Goal: Information Seeking & Learning: Learn about a topic

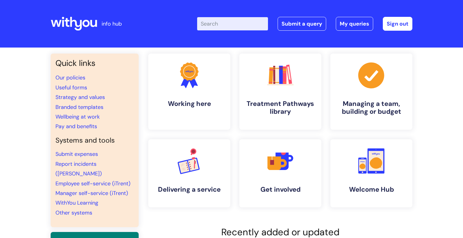
click at [247, 28] on input "Enter your search term here..." at bounding box center [232, 23] width 71 height 13
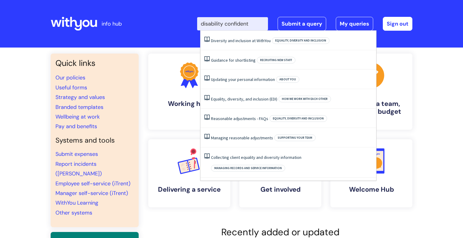
type input "disability confident"
click button "Search" at bounding box center [0, 0] width 0 height 0
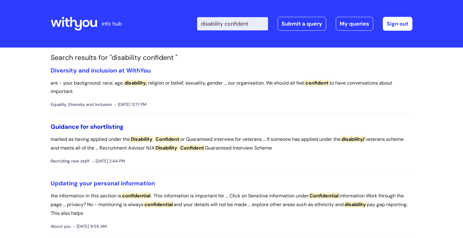
click at [71, 130] on link "Guidance for shortlisting" at bounding box center [87, 127] width 73 height 8
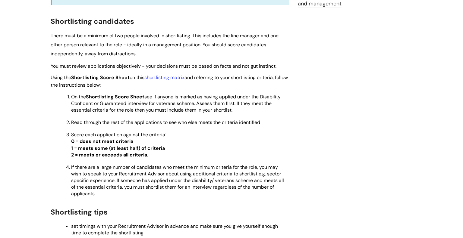
scroll to position [267, 0]
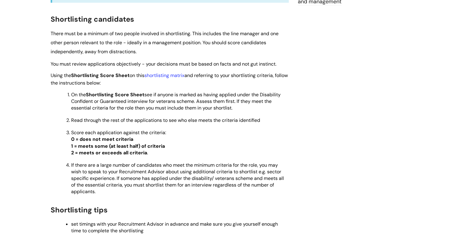
click at [200, 153] on p "Score each application against the criteria: 0 = does not meet criteria 1 = mee…" at bounding box center [180, 143] width 218 height 27
click at [164, 77] on link "shortlisting matrix" at bounding box center [164, 75] width 40 height 6
click at [179, 76] on link "shortlisting matrix" at bounding box center [164, 75] width 40 height 6
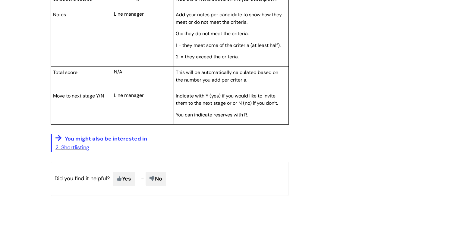
scroll to position [726, 0]
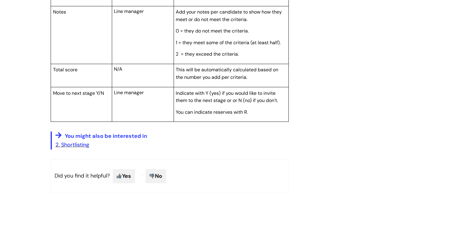
click at [74, 149] on link "2. Shortlisting" at bounding box center [72, 144] width 34 height 7
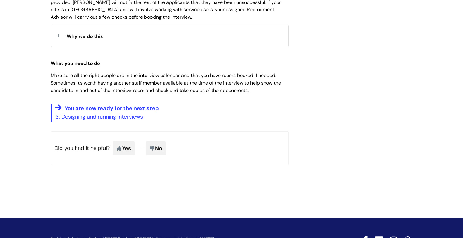
scroll to position [475, 0]
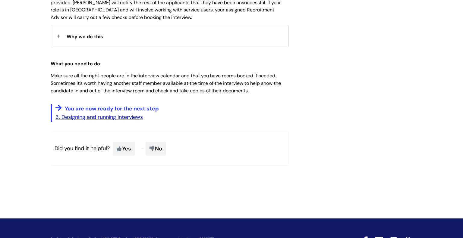
click at [103, 120] on link "3. Designing and running interviews" at bounding box center [98, 117] width 87 height 7
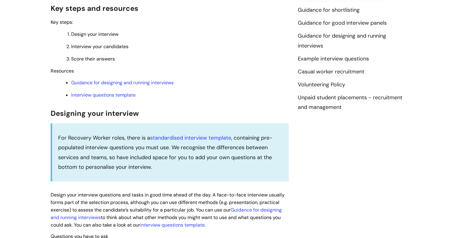
scroll to position [164, 0]
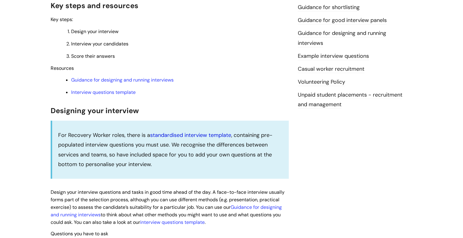
click at [204, 137] on link "standardised interview template" at bounding box center [190, 135] width 81 height 7
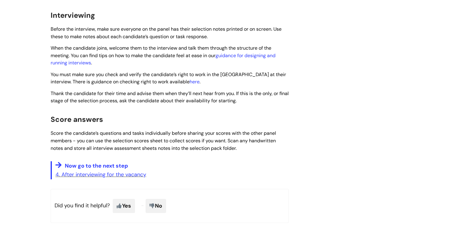
scroll to position [503, 0]
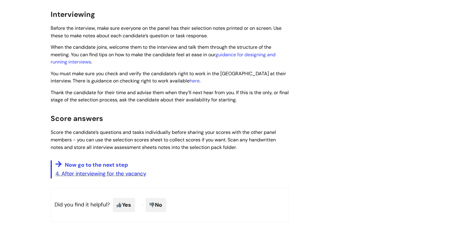
click at [121, 178] on link "4. After interviewing for the vacancy" at bounding box center [100, 173] width 91 height 7
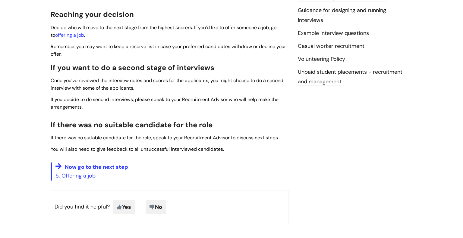
scroll to position [188, 0]
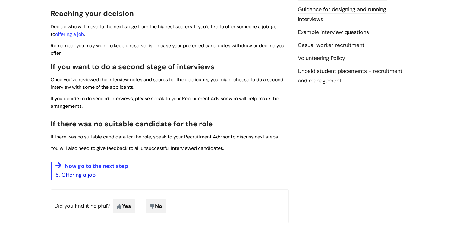
click at [92, 178] on link "5. Offering a job" at bounding box center [75, 175] width 40 height 7
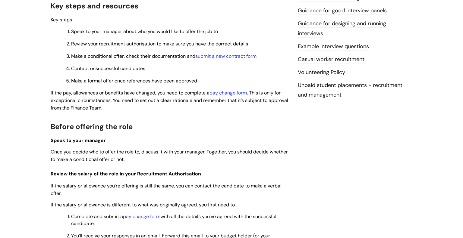
scroll to position [174, 0]
